Goal: Task Accomplishment & Management: Manage account settings

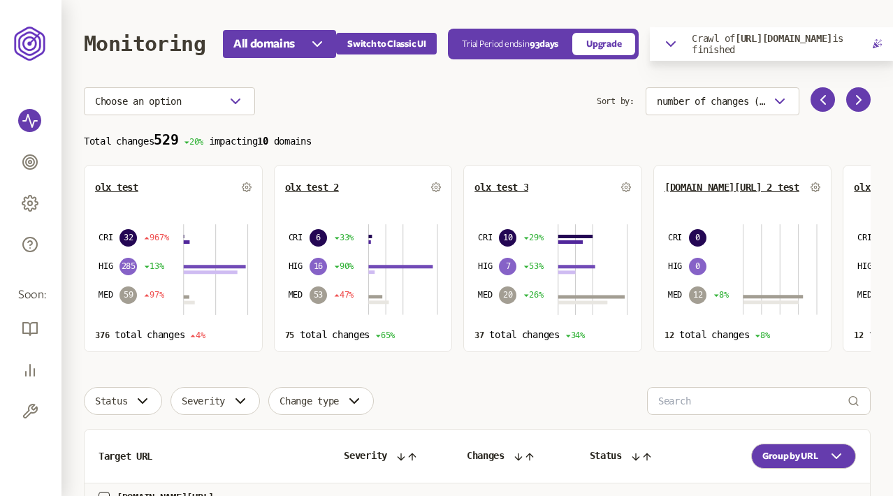
click at [674, 44] on icon "button" at bounding box center [671, 44] width 8 height 4
click at [875, 70] on icon "button" at bounding box center [874, 72] width 13 height 13
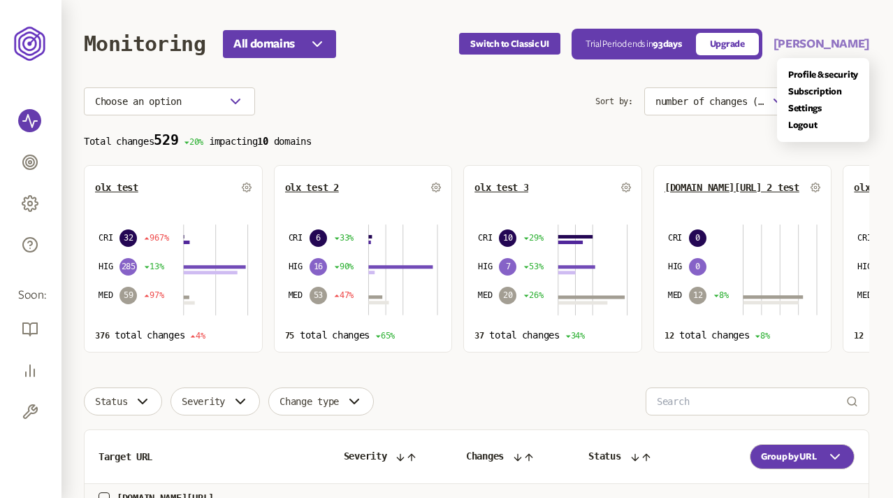
click at [829, 39] on button "Olena Niemova" at bounding box center [822, 44] width 96 height 17
click at [799, 124] on link "Logout" at bounding box center [825, 125] width 70 height 11
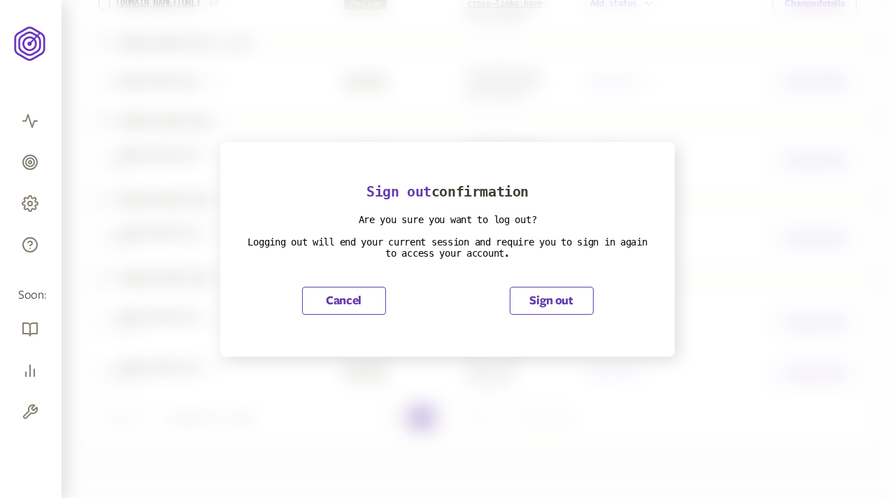
click at [567, 291] on button "Sign out" at bounding box center [552, 301] width 84 height 28
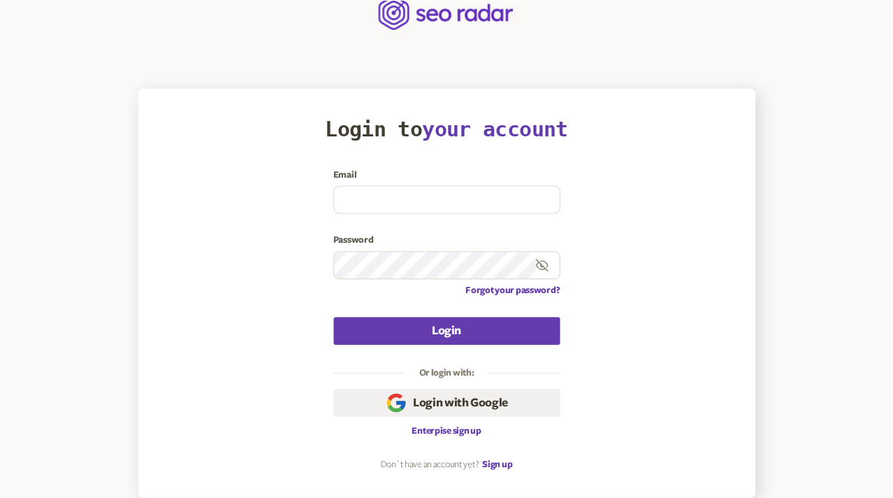
scroll to position [30, 0]
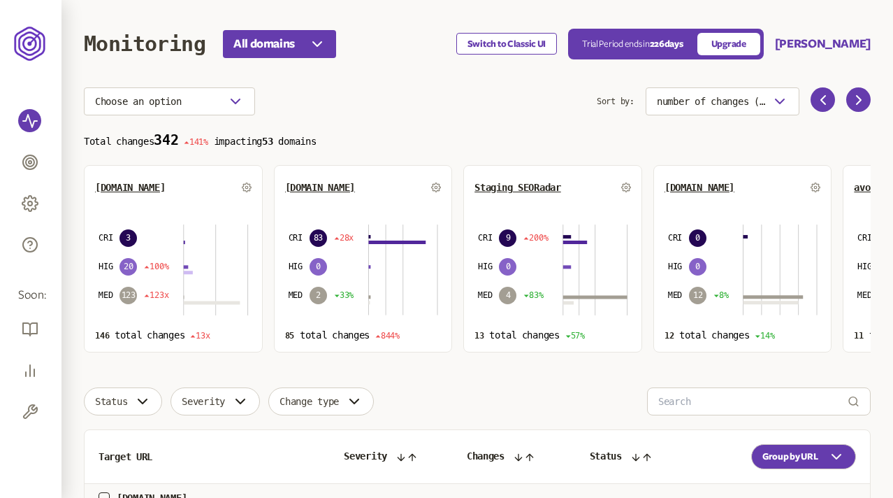
click at [531, 36] on button "Switch to Classic UI" at bounding box center [507, 44] width 101 height 22
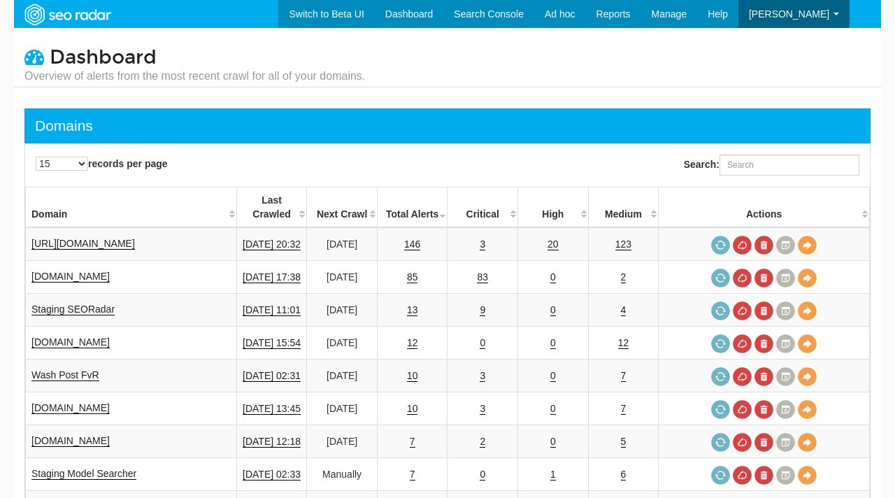
select select "25"
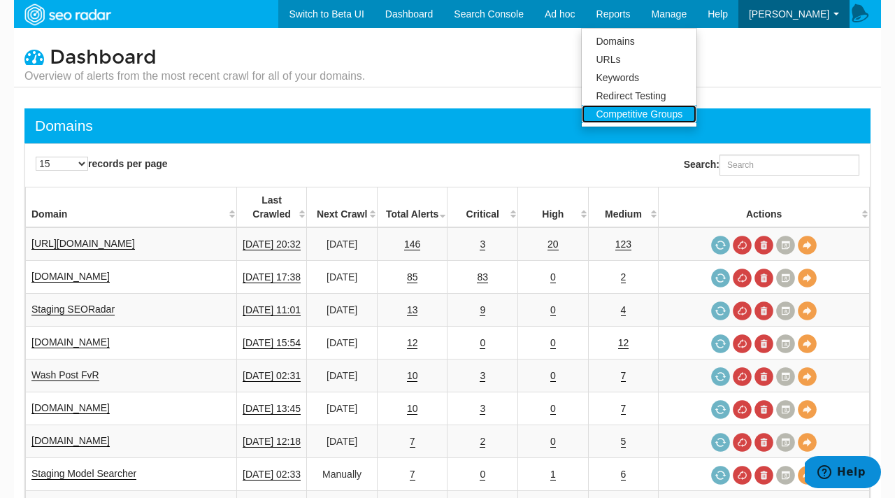
click at [666, 114] on link "Competitive Groups" at bounding box center [639, 114] width 115 height 18
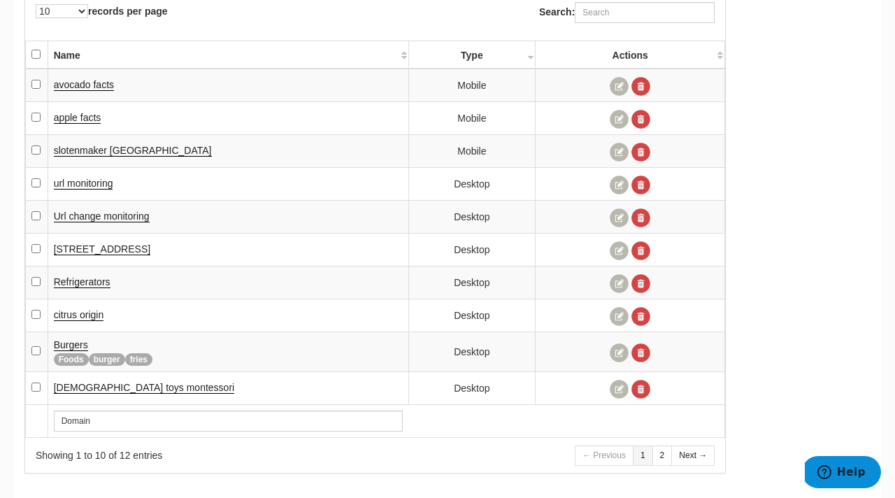
scroll to position [155, 0]
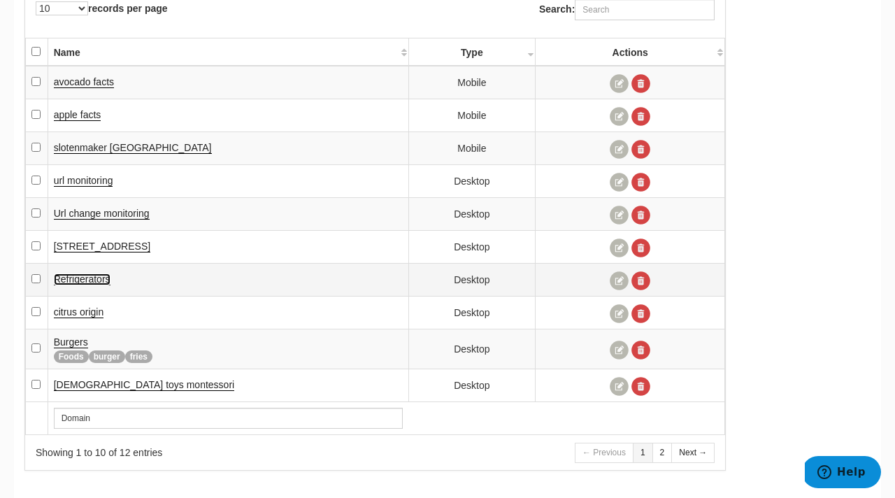
click at [89, 280] on span "Refrigerators" at bounding box center [82, 278] width 57 height 11
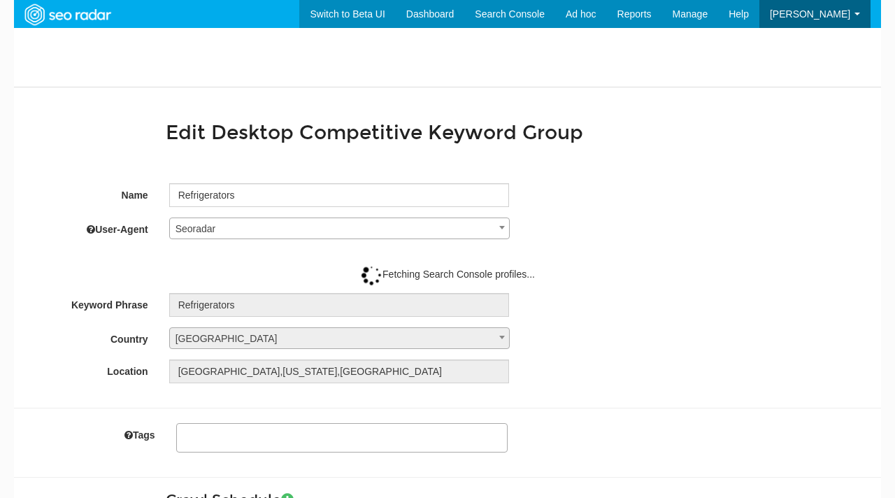
select select
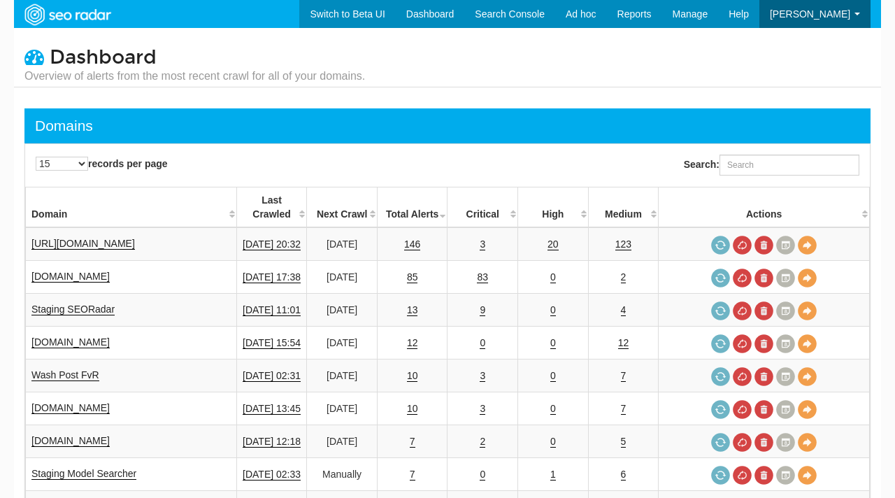
select select "25"
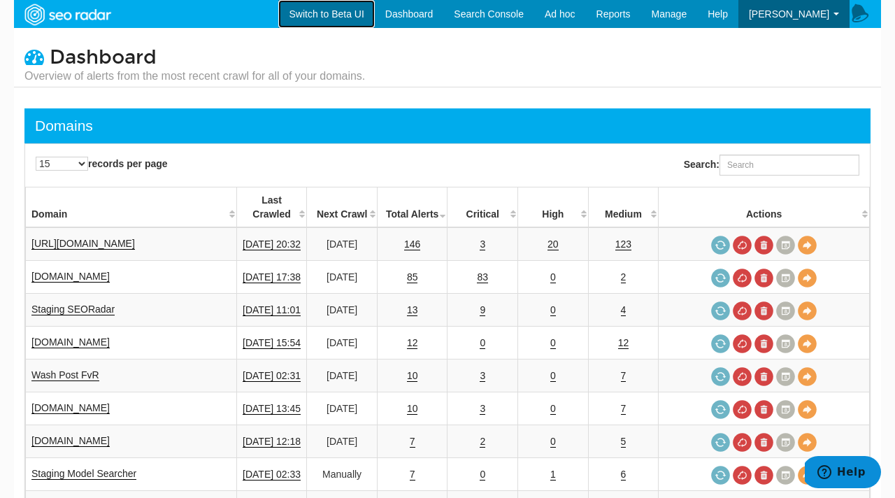
click at [355, 15] on link "Switch to Beta UI" at bounding box center [326, 14] width 96 height 28
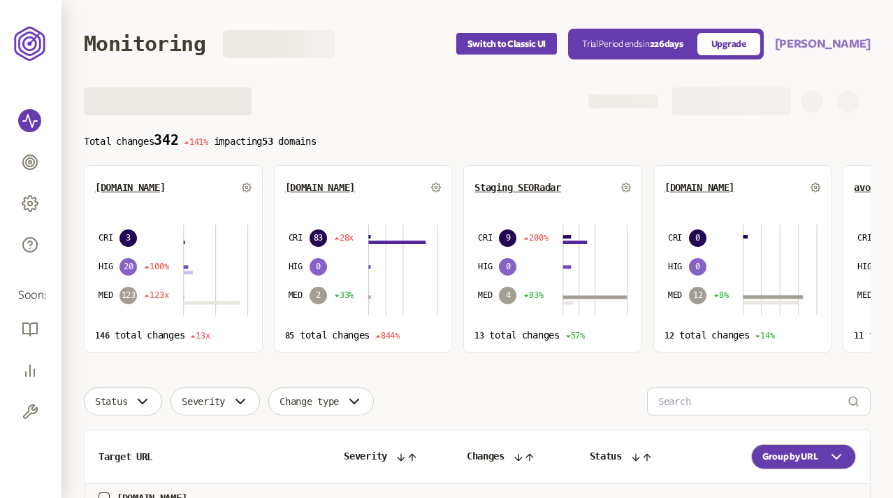
click at [835, 42] on button "[PERSON_NAME]" at bounding box center [823, 44] width 96 height 17
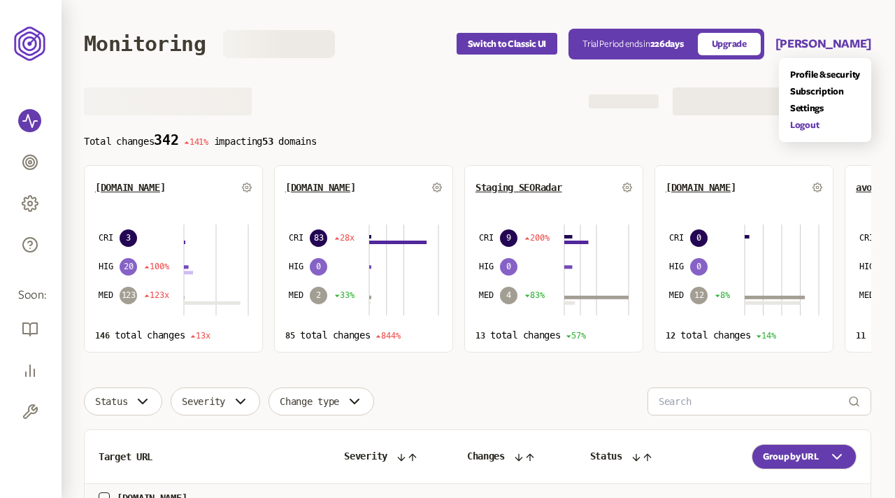
click at [808, 123] on link "Logout" at bounding box center [825, 125] width 70 height 11
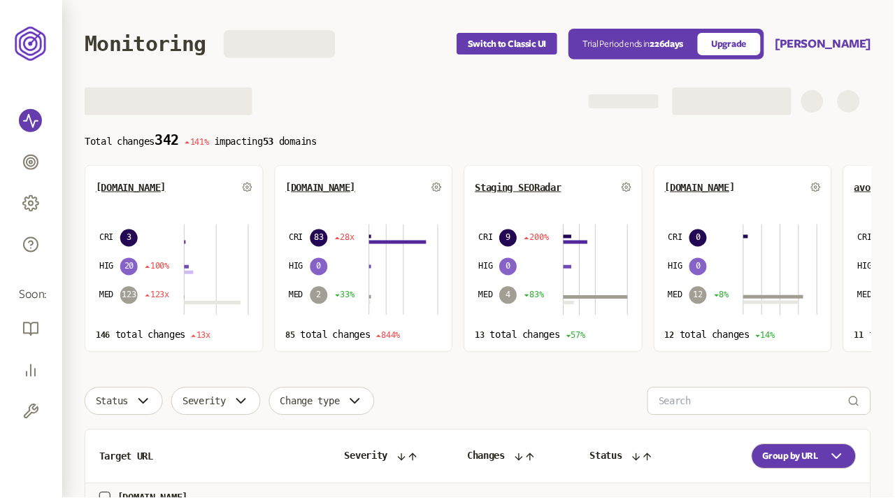
scroll to position [740, 0]
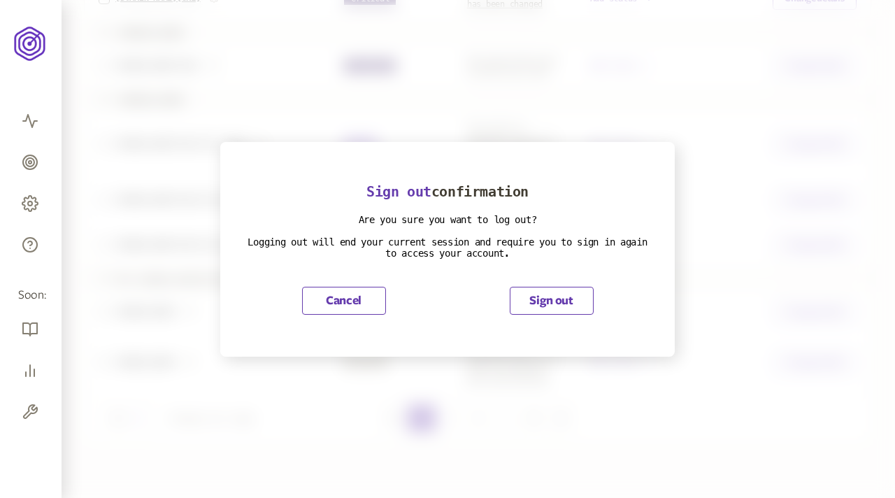
click at [558, 294] on button "Sign out" at bounding box center [552, 301] width 84 height 28
